Goal: Information Seeking & Learning: Find specific fact

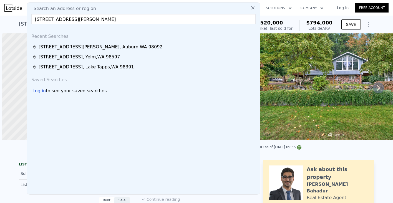
scroll to position [0, 2]
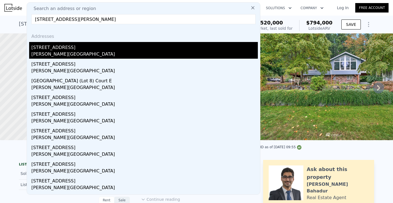
type input "[STREET_ADDRESS][PERSON_NAME]"
click at [41, 52] on div "[PERSON_NAME][GEOGRAPHIC_DATA]" at bounding box center [144, 55] width 227 height 8
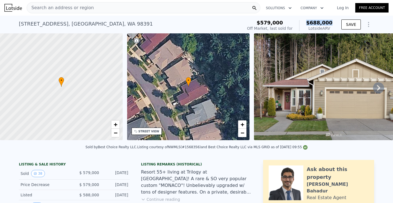
drag, startPoint x: 310, startPoint y: 22, endPoint x: 337, endPoint y: 22, distance: 26.9
click at [337, 22] on div "$579,000 Off Market, last sold for $688,000 Lotside ARV SAVE" at bounding box center [309, 26] width 129 height 16
copy span "$688,000"
click at [91, 8] on div "Search an address or region" at bounding box center [144, 7] width 234 height 11
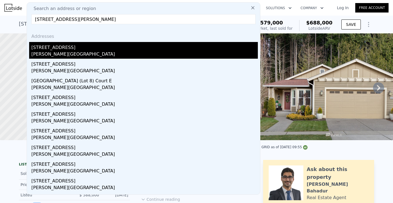
type input "[STREET_ADDRESS][PERSON_NAME]"
click at [46, 51] on div "[PERSON_NAME][GEOGRAPHIC_DATA]" at bounding box center [144, 55] width 227 height 8
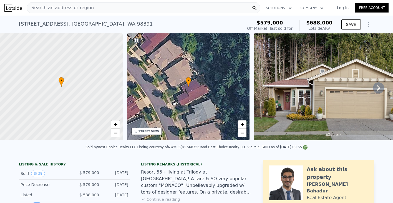
click at [84, 7] on span "Search an address or region" at bounding box center [60, 7] width 67 height 7
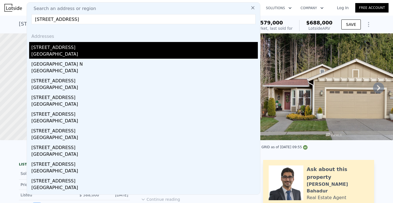
type input "[STREET_ADDRESS]"
click at [42, 55] on div "[GEOGRAPHIC_DATA]" at bounding box center [144, 55] width 227 height 8
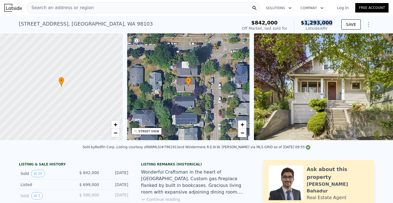
drag, startPoint x: 320, startPoint y: 24, endPoint x: 335, endPoint y: 25, distance: 14.7
click at [335, 25] on div "$842,000 Off Market, last sold for $1,293,000 Lotside ARV SAVE" at bounding box center [307, 26] width 135 height 16
copy span "1,293,000"
